Goal: Task Accomplishment & Management: Manage account settings

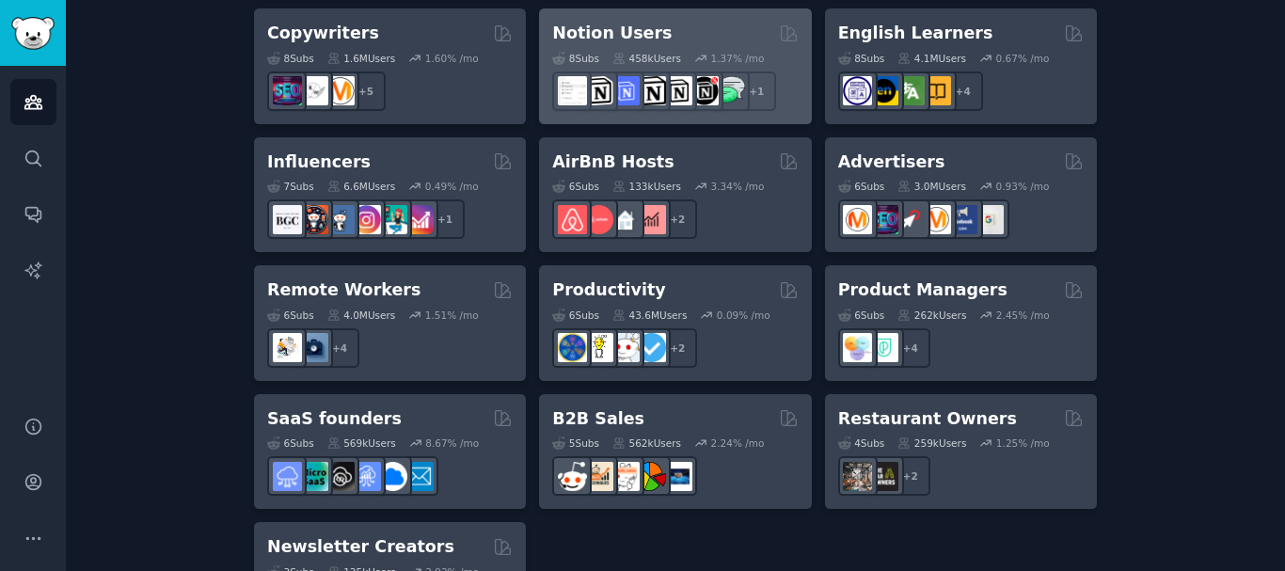
scroll to position [1599, 0]
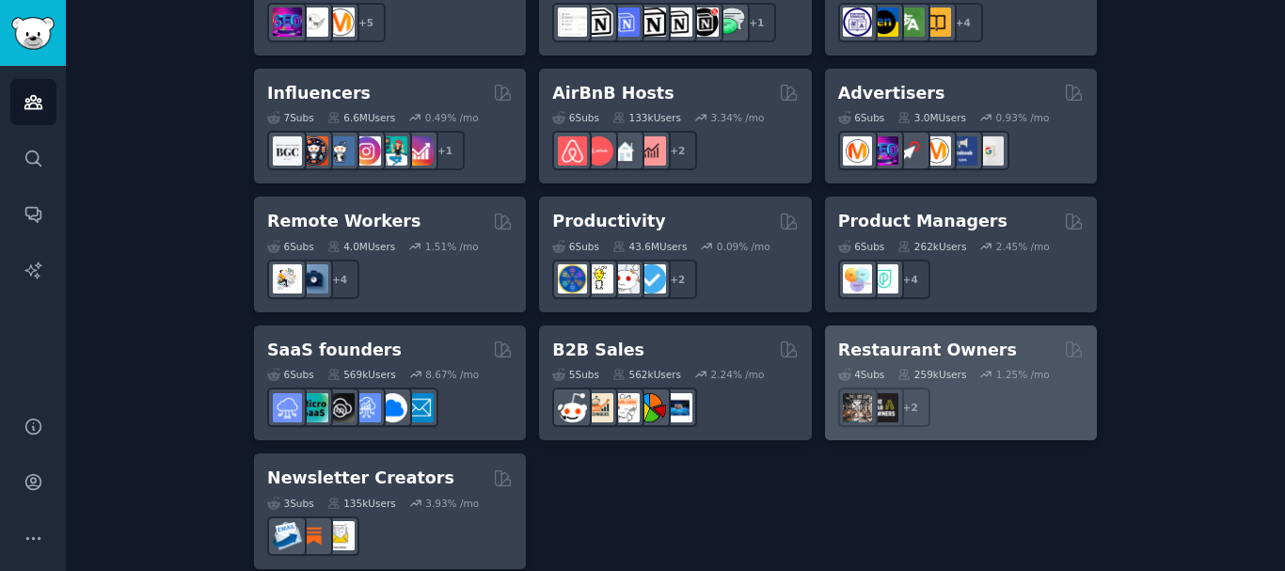
click at [948, 387] on div "+ 2" at bounding box center [960, 406] width 245 height 39
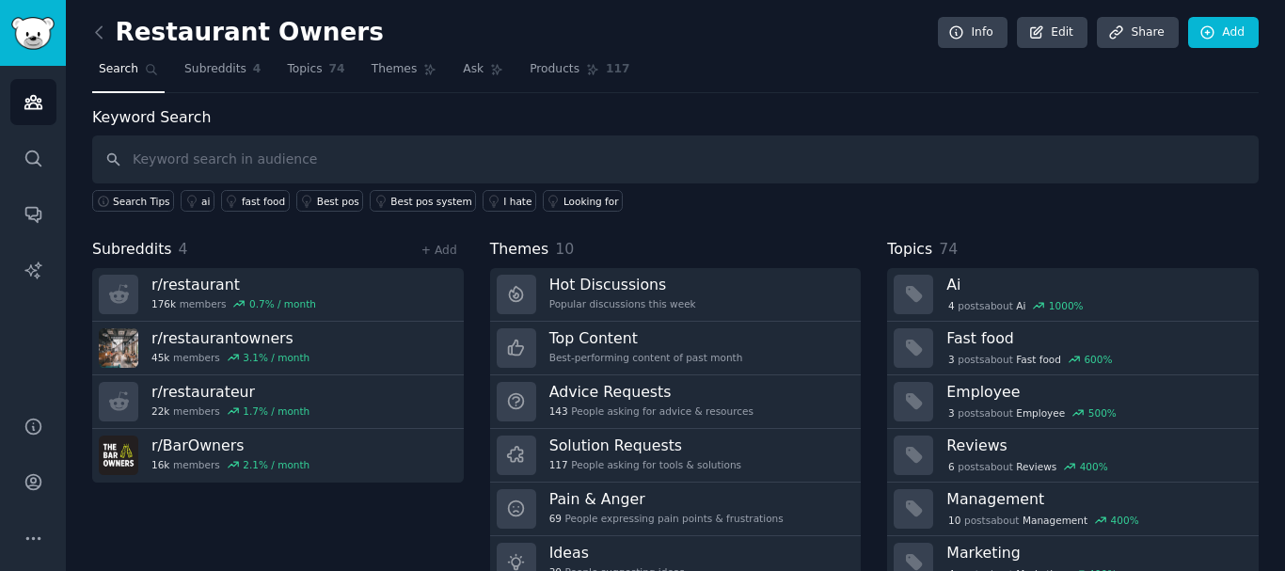
scroll to position [78, 0]
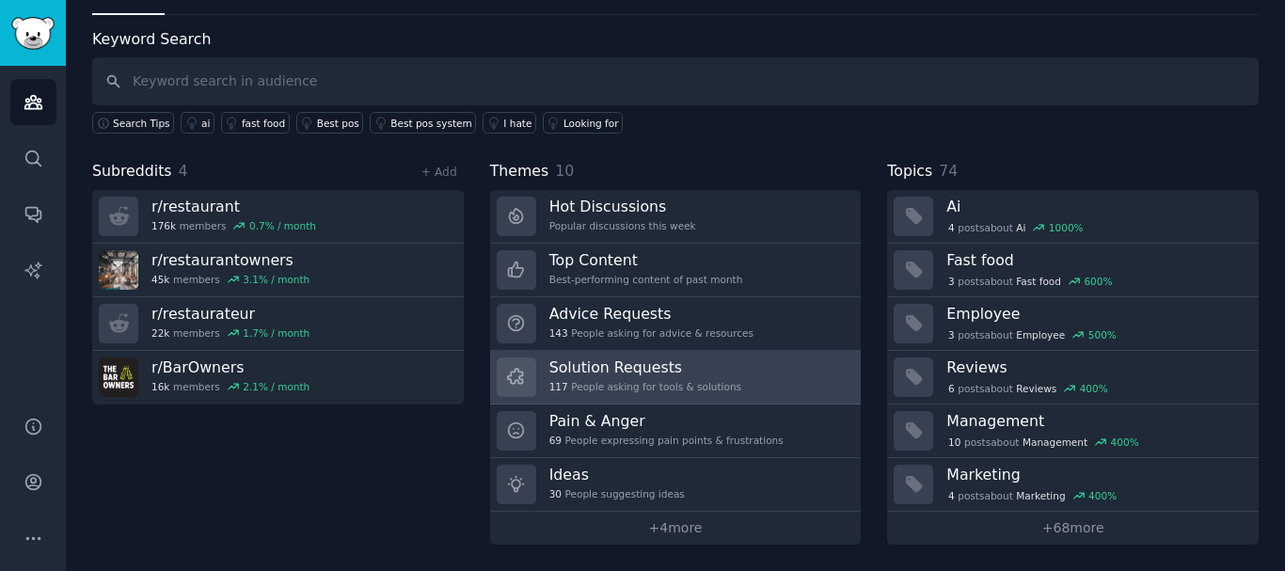
click at [720, 363] on link "Solution Requests 117 People asking for tools & solutions" at bounding box center [675, 378] width 371 height 54
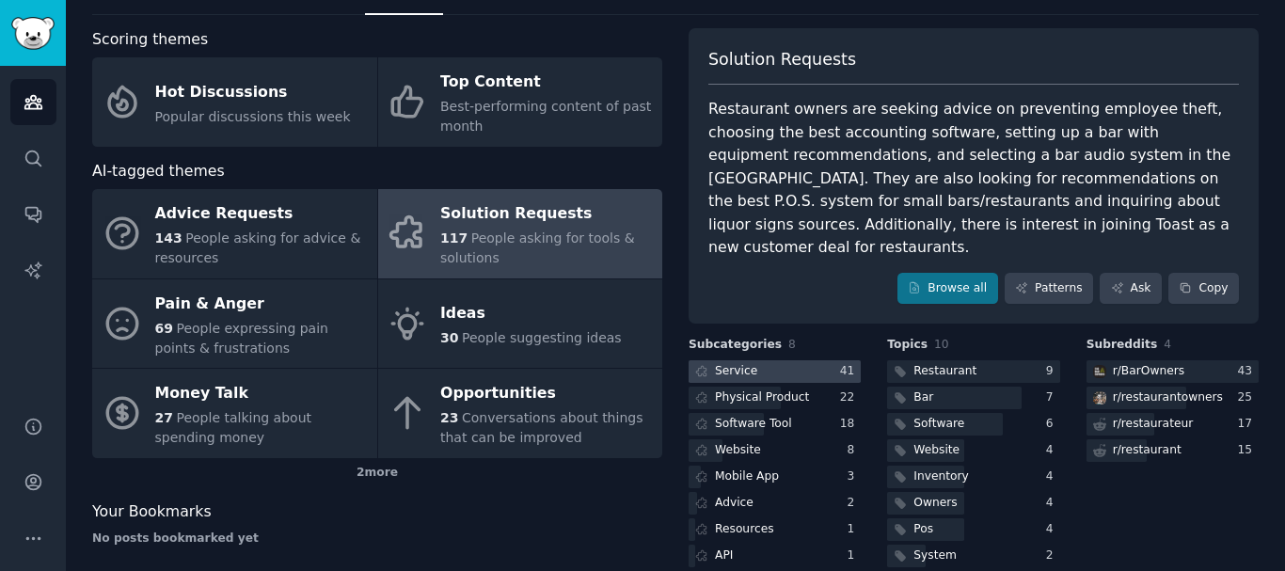
scroll to position [134, 0]
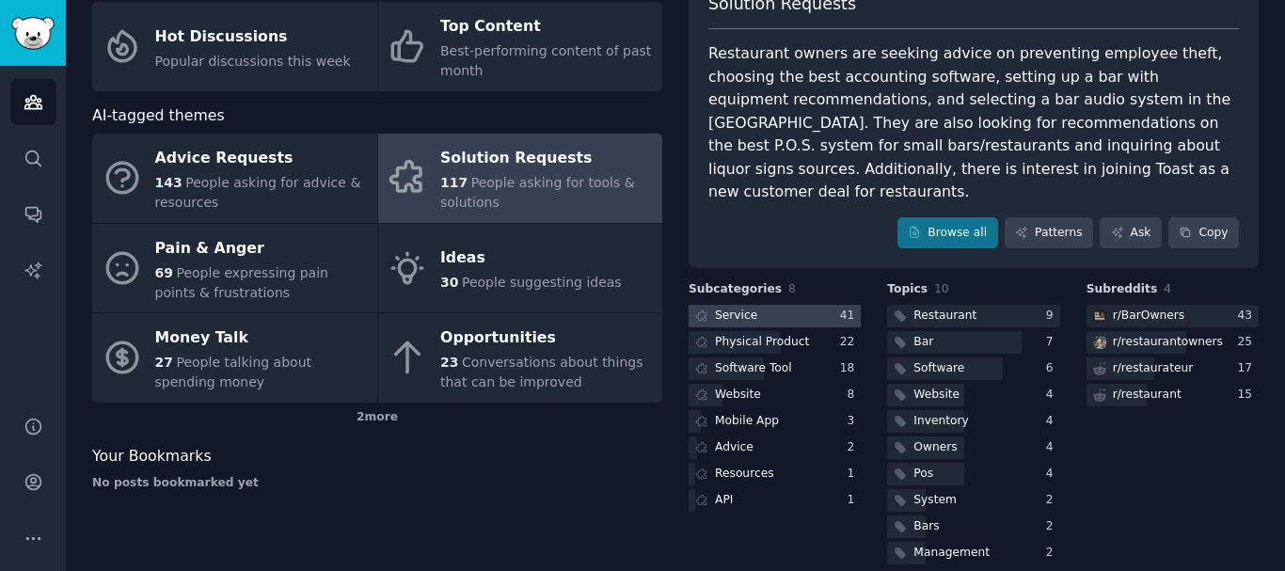
click at [770, 305] on div at bounding box center [774, 317] width 172 height 24
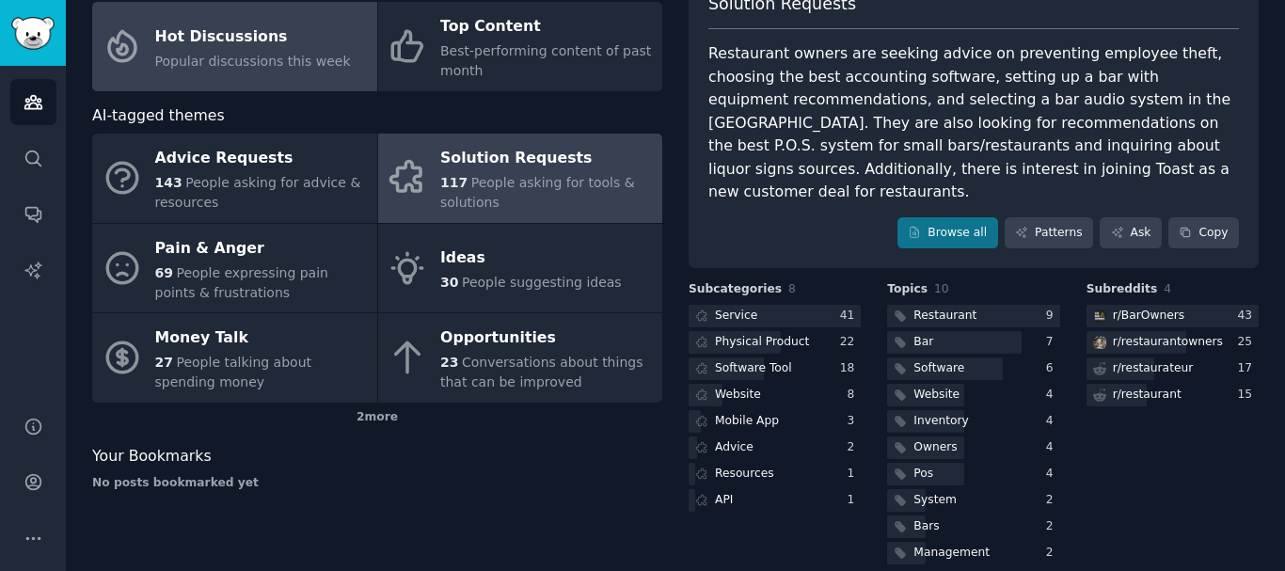
click at [162, 54] on span "Popular discussions this week" at bounding box center [253, 61] width 196 height 15
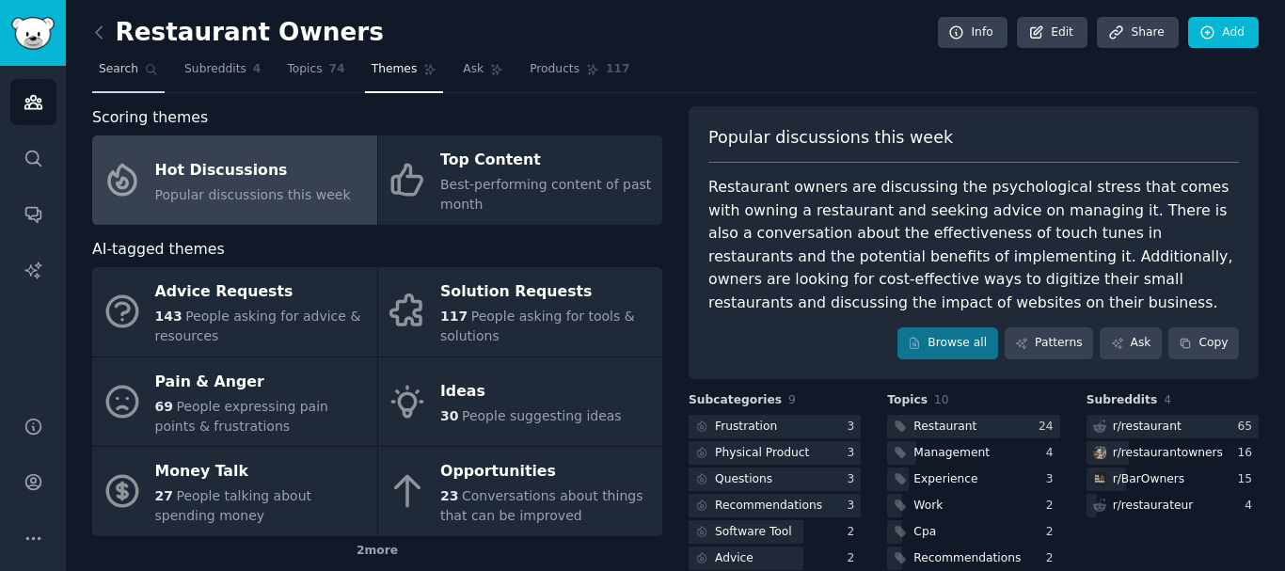
click at [122, 64] on span "Search" at bounding box center [118, 69] width 39 height 17
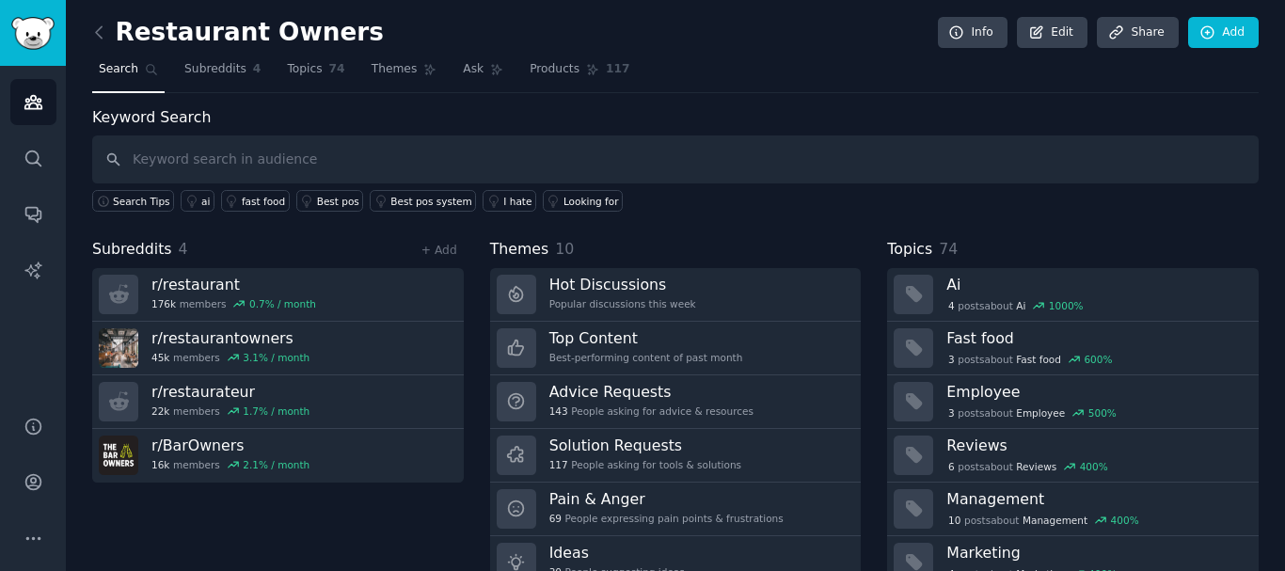
click at [110, 25] on link at bounding box center [104, 33] width 24 height 30
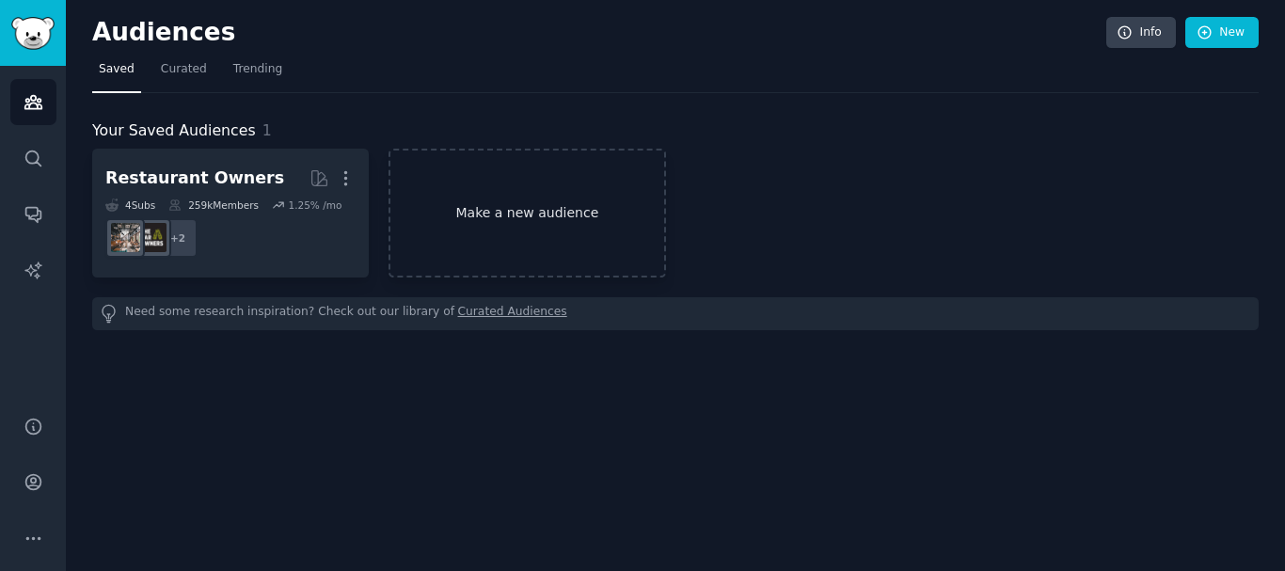
click at [518, 228] on link "Make a new audience" at bounding box center [526, 213] width 276 height 129
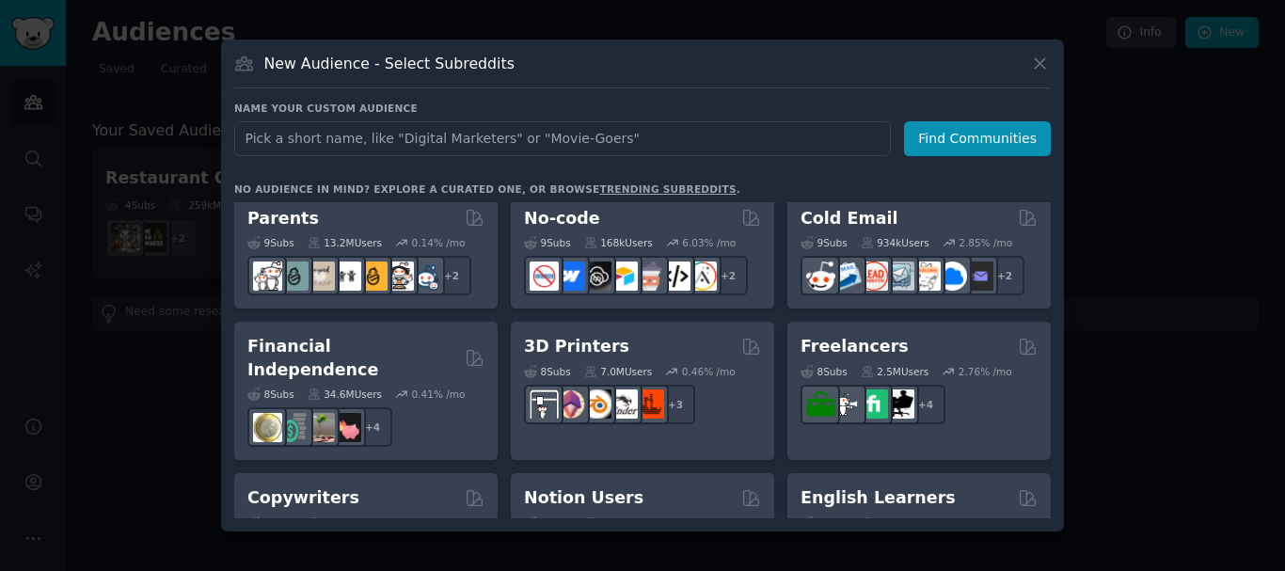
scroll to position [908, 0]
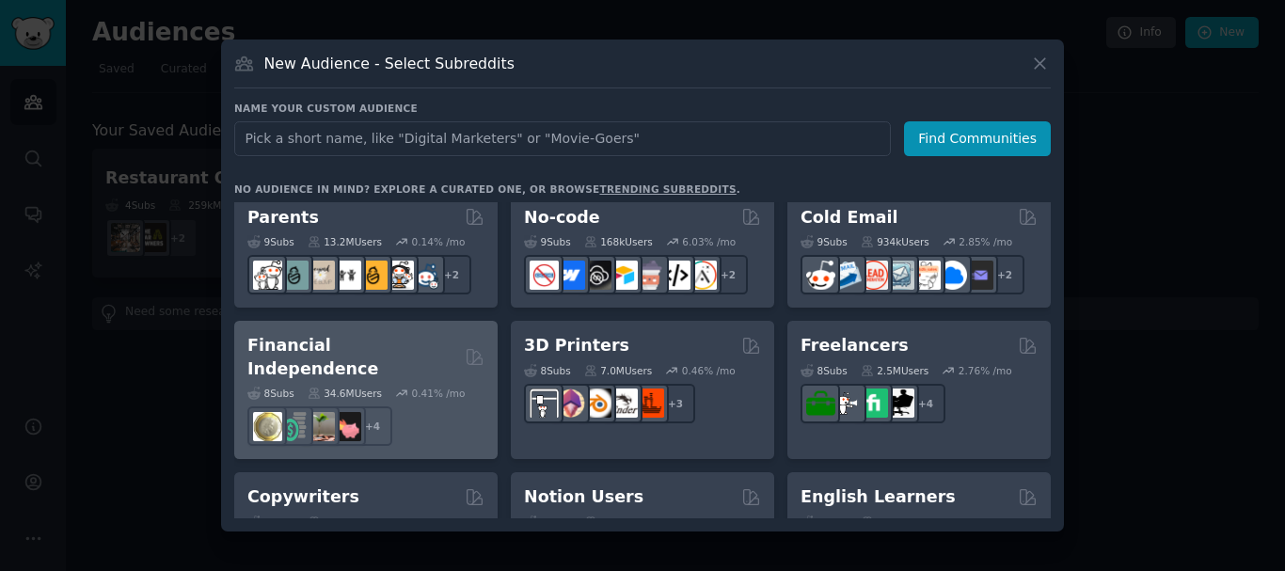
click at [418, 331] on div "Financial Independence 8 Sub s 34.6M Users 0.41 % /mo + 4" at bounding box center [365, 390] width 263 height 138
